Goal: Contribute content: Add original content to the website for others to see

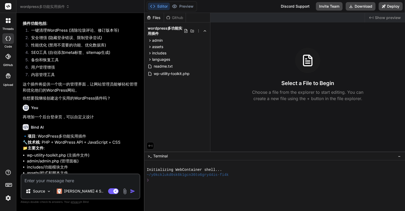
scroll to position [54, 0]
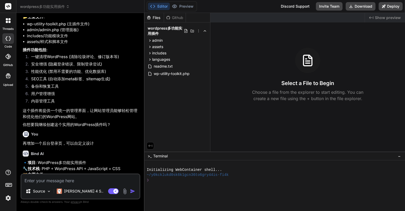
click at [10, 197] on img at bounding box center [8, 197] width 9 height 9
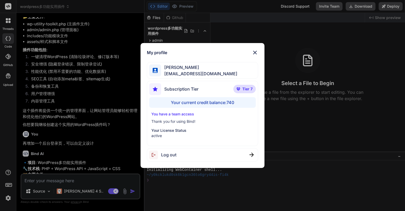
click at [161, 201] on div "My profile [PERSON_NAME] [PERSON_NAME][EMAIL_ADDRESS][DOMAIN_NAME] Subscription…" at bounding box center [202, 105] width 405 height 211
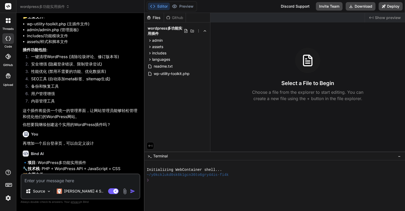
click at [125, 191] on img at bounding box center [125, 191] width 6 height 6
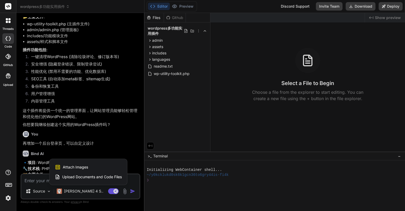
click at [87, 176] on span "Upload Documents and Code Files" at bounding box center [92, 176] width 60 height 5
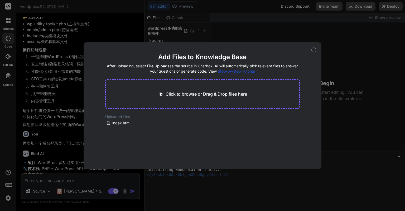
click at [188, 94] on p "Click to browse or Drag & Drop files here" at bounding box center [207, 94] width 82 height 6
drag, startPoint x: 261, startPoint y: 137, endPoint x: 226, endPoint y: 108, distance: 46.0
click at [226, 108] on main "Add Files to Knowledge Base After uploading, select File Uploads as the source …" at bounding box center [202, 111] width 195 height 116
click at [258, 128] on main "Add Files to Knowledge Base After uploading, select File Uploads as the source …" at bounding box center [202, 111] width 195 height 116
click at [259, 140] on main "Add Files to Knowledge Base After uploading, select File Uploads as the source …" at bounding box center [202, 111] width 195 height 116
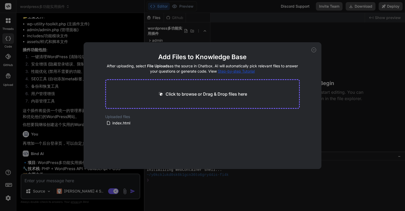
click at [314, 51] on icon at bounding box center [314, 50] width 5 height 5
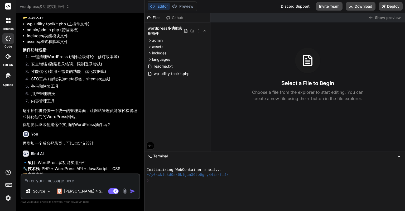
click at [11, 75] on icon at bounding box center [8, 76] width 6 height 6
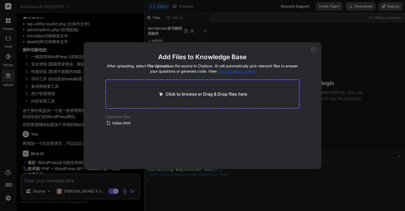
click at [6, 93] on div "Add Files to Knowledge Base After uploading, select File Uploads as the source …" at bounding box center [202, 105] width 405 height 211
type textarea "x"
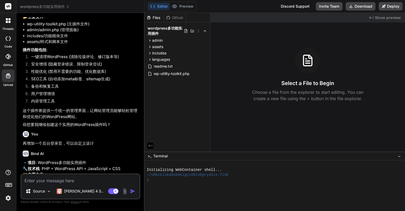
click at [64, 7] on span "wordpress多功能实用插件" at bounding box center [45, 6] width 50 height 5
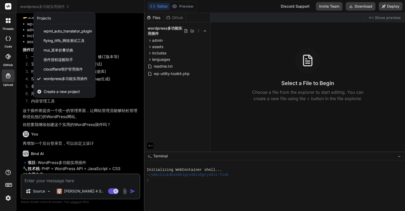
click at [11, 6] on rect at bounding box center [8, 6] width 6 height 6
click at [9, 6] on rect at bounding box center [8, 6] width 6 height 6
click at [122, 4] on div at bounding box center [202, 105] width 405 height 211
